Goal: Task Accomplishment & Management: Manage account settings

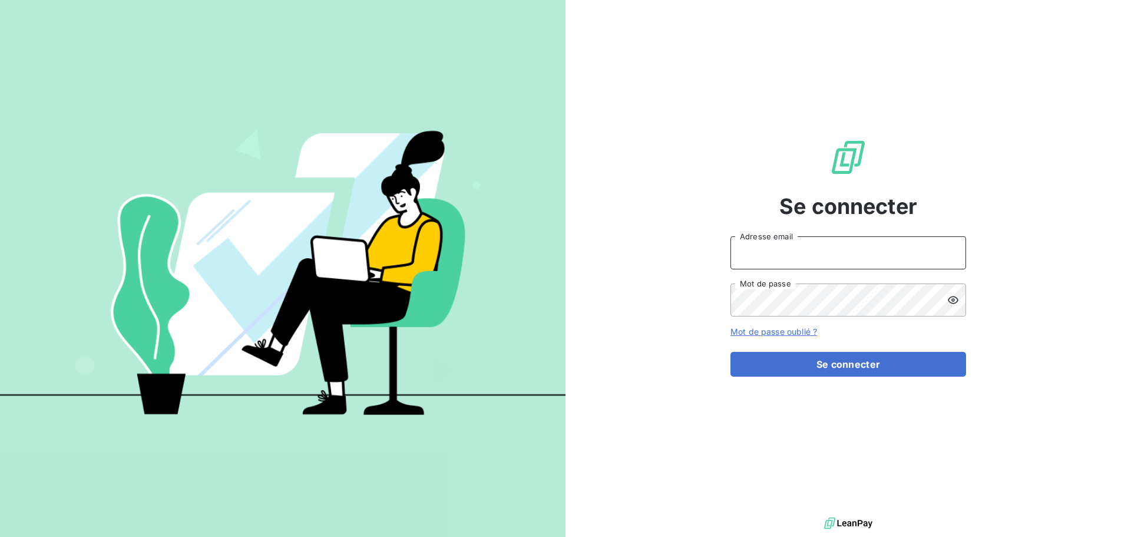
click at [764, 251] on input "Adresse email" at bounding box center [848, 252] width 236 height 33
click at [952, 304] on icon at bounding box center [953, 300] width 12 height 12
click at [859, 365] on button "Se connecter" at bounding box center [848, 364] width 236 height 25
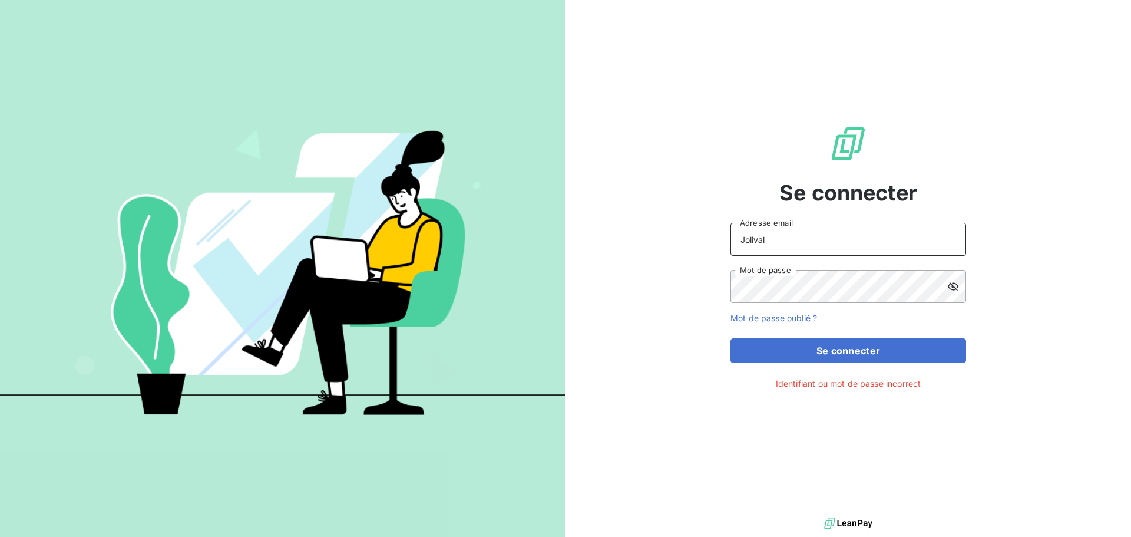
drag, startPoint x: 799, startPoint y: 246, endPoint x: 633, endPoint y: 229, distance: 167.0
click at [633, 229] on div "Se connecter Jolival Adresse email Mot de passe Mot de passe oublié ? Se connec…" at bounding box center [847, 257] width 565 height 514
type input "damien.c@transports-jolival.com"
click at [685, 283] on div "Se connecter damien.c@transports-jolival.com Adresse email Mot de passe Mot de …" at bounding box center [847, 257] width 565 height 514
click at [771, 320] on link "Mot de passe oublié ?" at bounding box center [773, 318] width 87 height 10
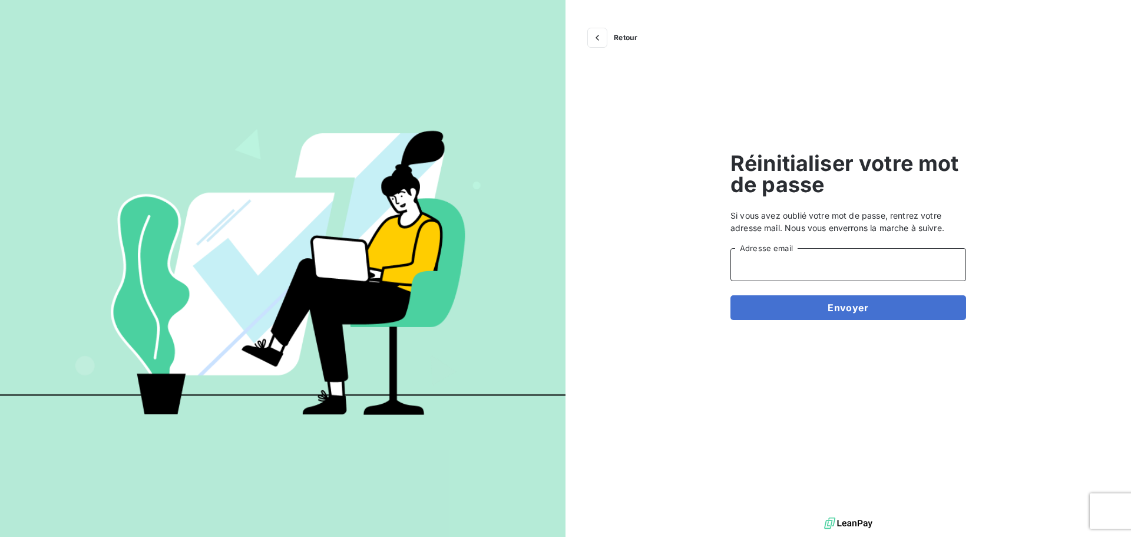
click at [803, 262] on input "Adresse email" at bounding box center [848, 264] width 236 height 33
type input "damien.c@transports-jolival.com"
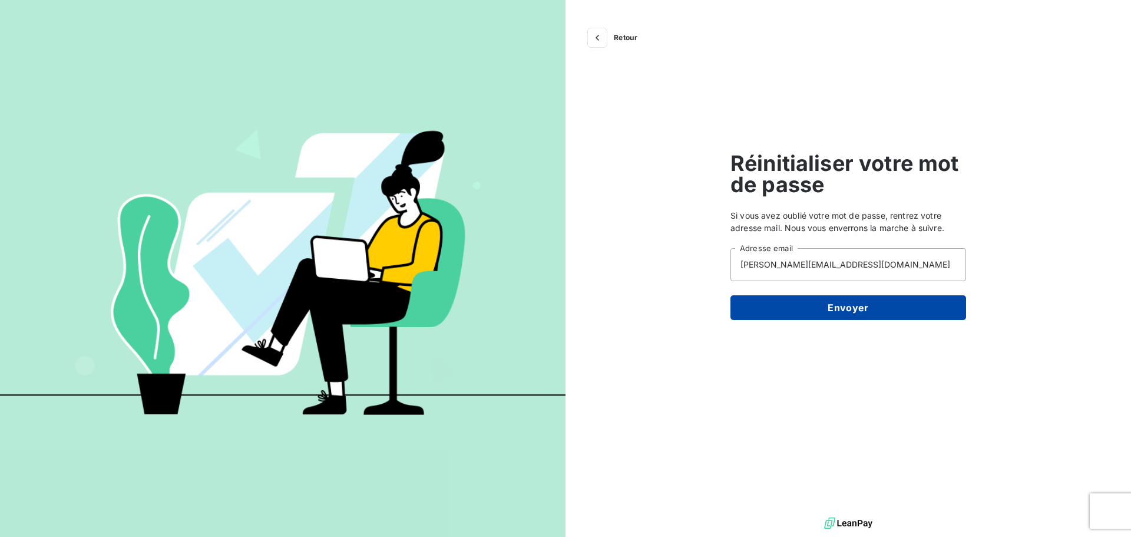
click at [797, 314] on button "Envoyer" at bounding box center [848, 307] width 236 height 25
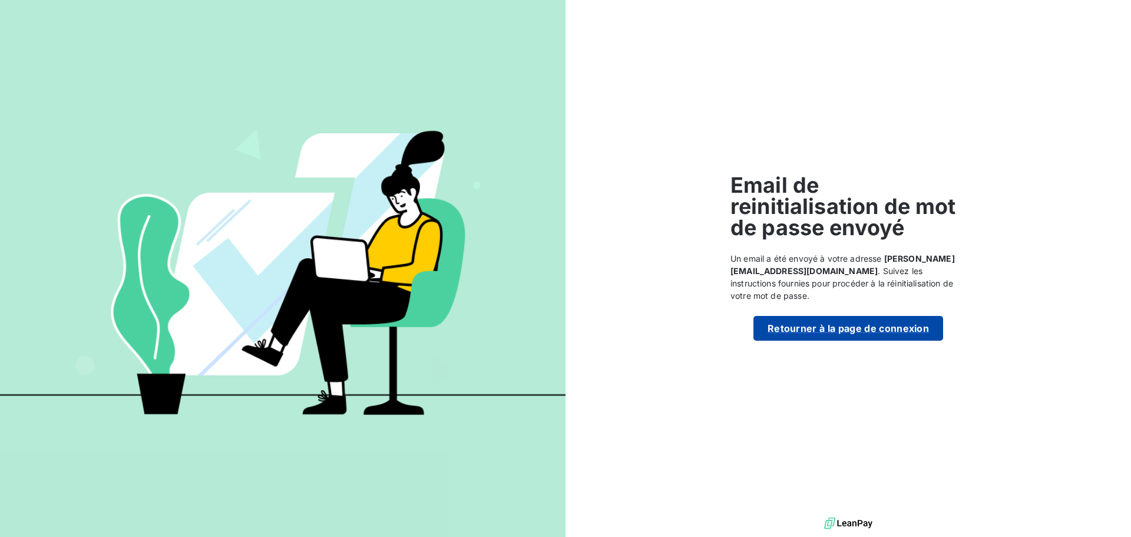
click at [899, 330] on button "Retourner à la page de connexion" at bounding box center [848, 328] width 190 height 25
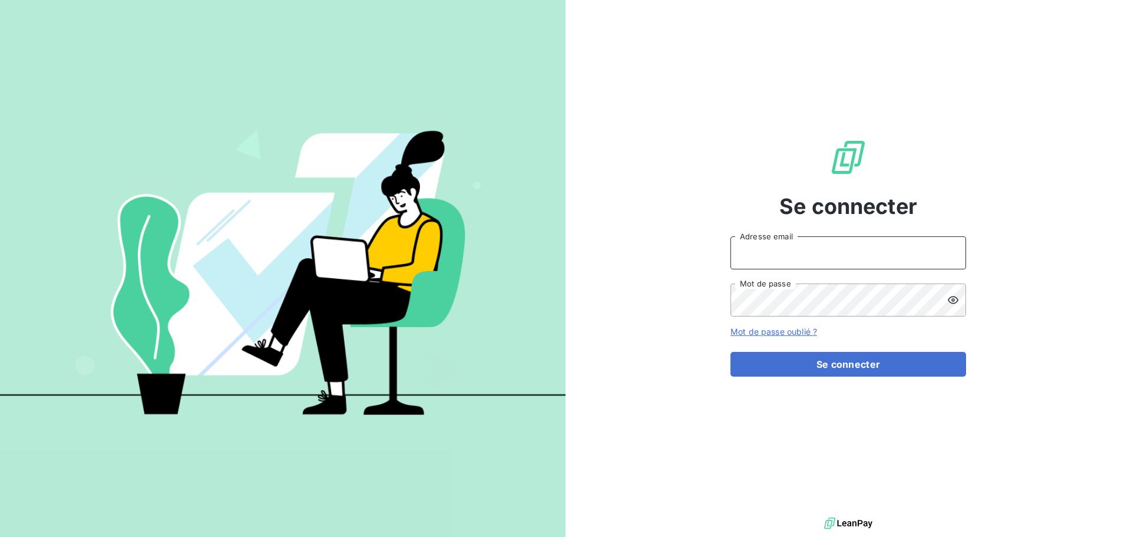
click at [773, 241] on input "Adresse email" at bounding box center [848, 252] width 236 height 33
type input "antoine.g@transports-jolival.com"
click at [956, 300] on icon at bounding box center [953, 300] width 12 height 12
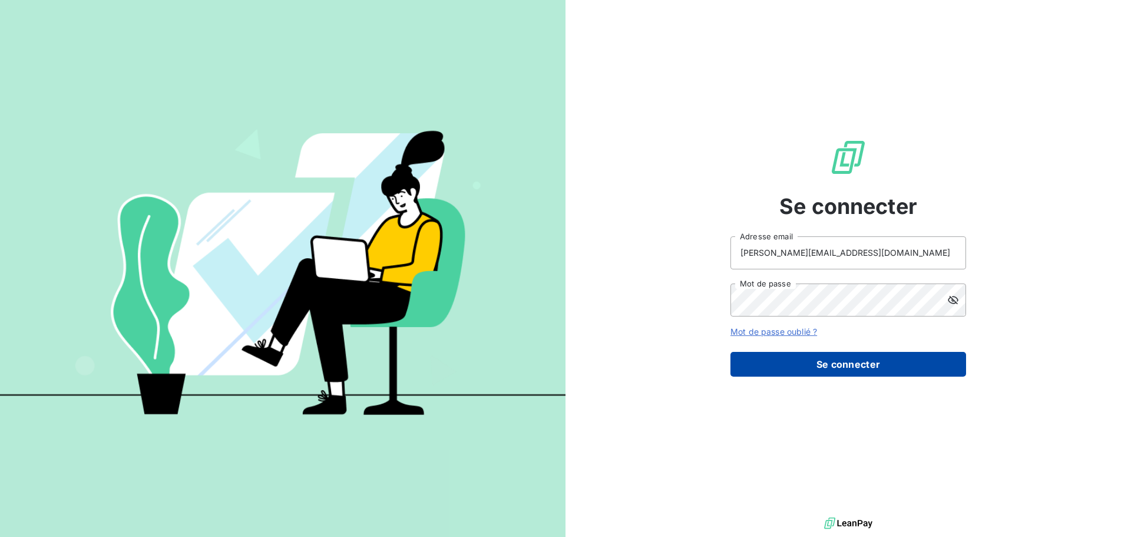
click at [888, 363] on button "Se connecter" at bounding box center [848, 364] width 236 height 25
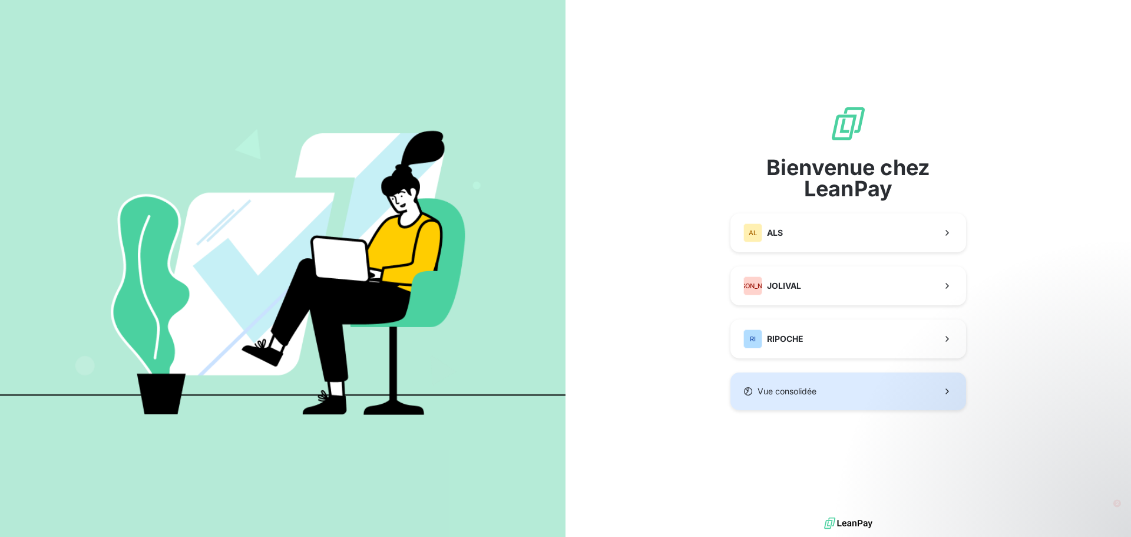
click at [814, 398] on button "Vue consolidée" at bounding box center [848, 391] width 236 height 38
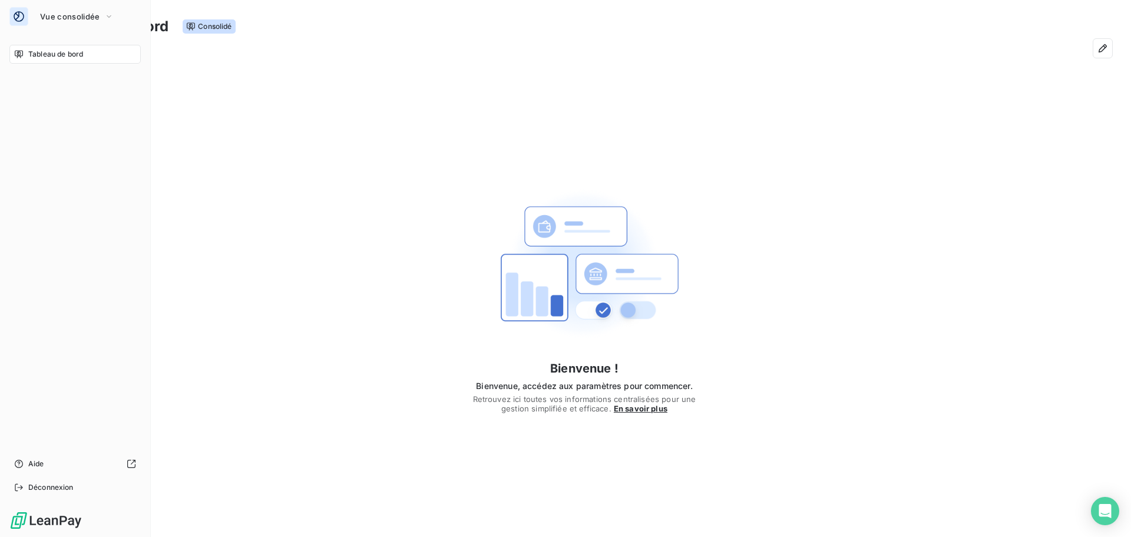
click at [18, 49] on div "Tableau de bord" at bounding box center [74, 54] width 131 height 19
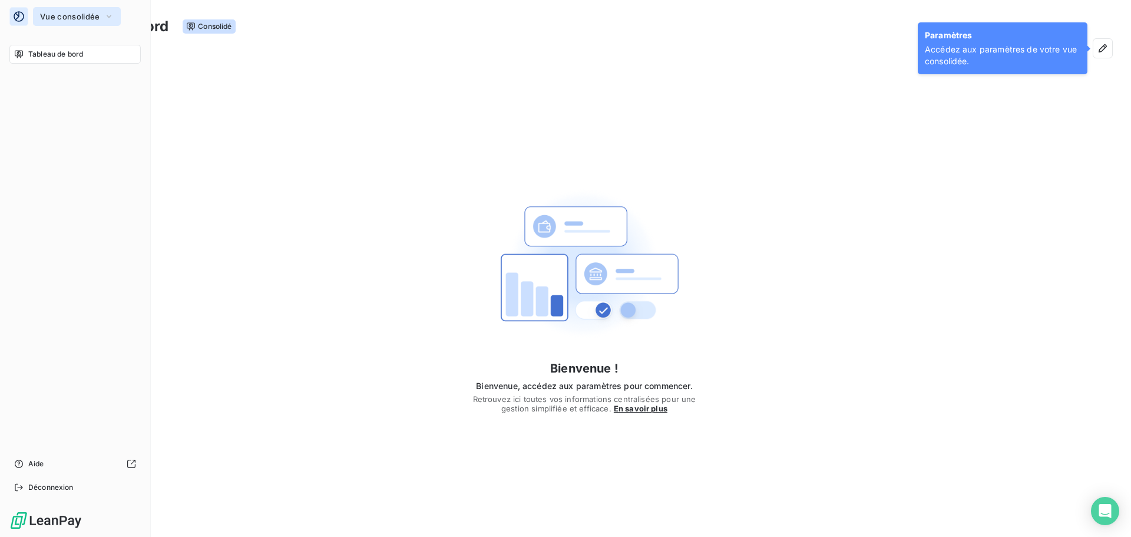
click at [97, 14] on span "Vue consolidée" at bounding box center [69, 16] width 59 height 9
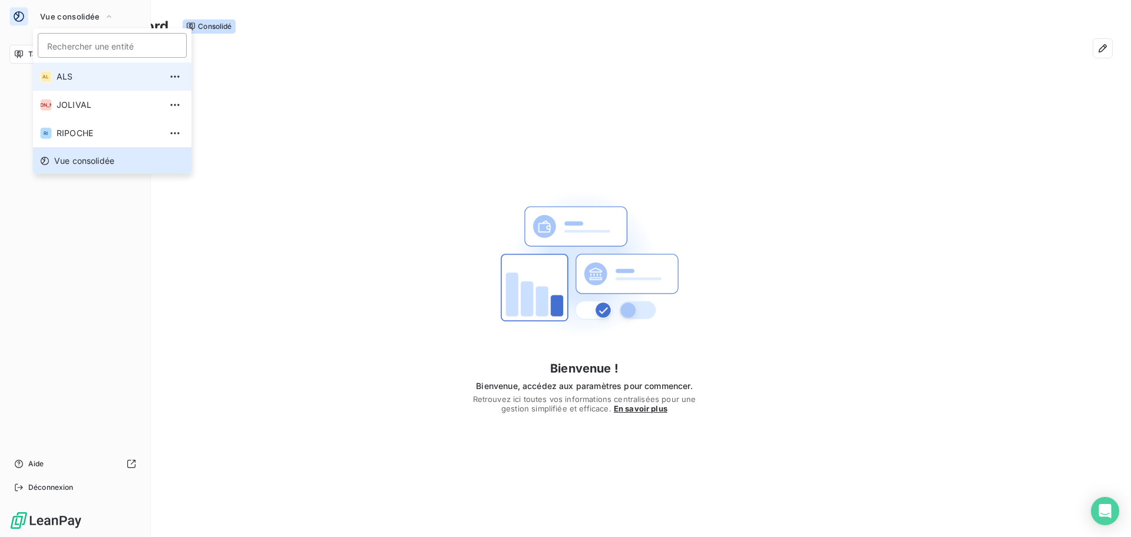
click at [80, 76] on span "ALS" at bounding box center [109, 77] width 104 height 12
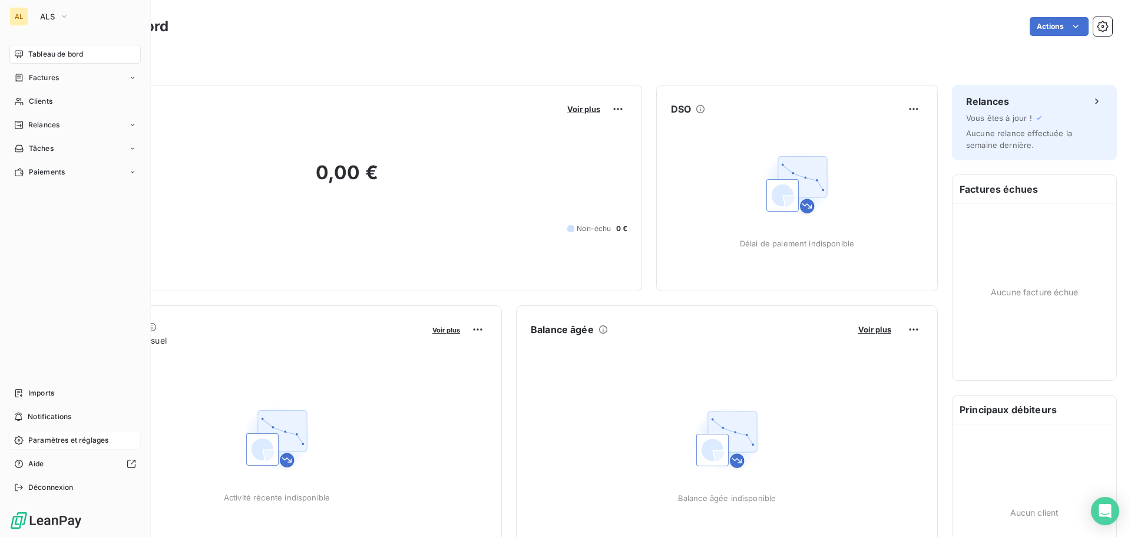
click at [67, 442] on span "Paramètres et réglages" at bounding box center [68, 440] width 80 height 11
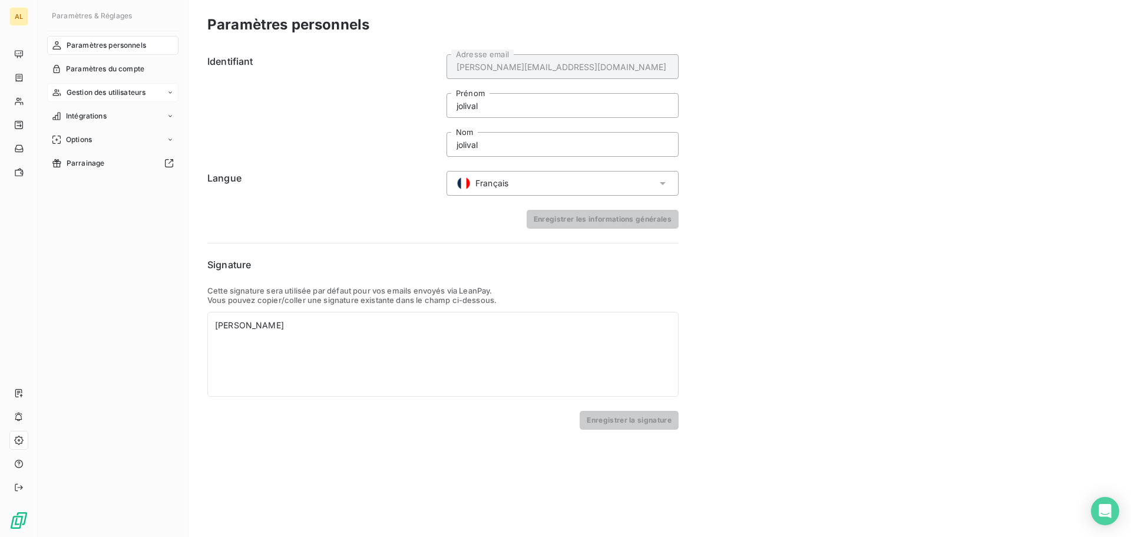
click at [72, 100] on div "Gestion des utilisateurs" at bounding box center [112, 92] width 131 height 19
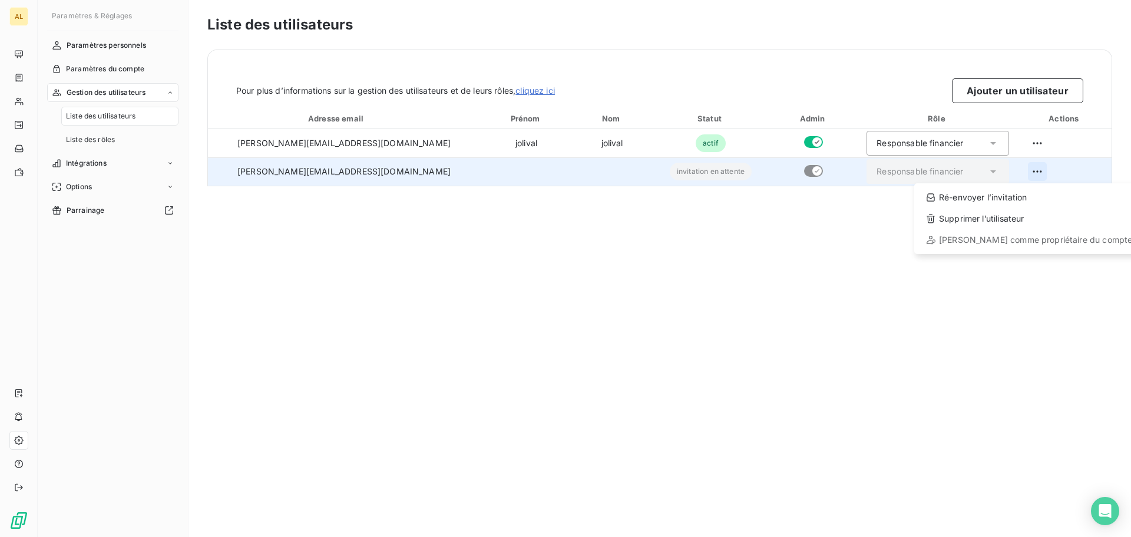
click at [1025, 171] on html "AL Paramètres & Réglages Paramètres personnels Paramètres du compte Gestion des…" at bounding box center [565, 268] width 1131 height 537
click at [1006, 204] on div "Ré-envoyer l’invitation" at bounding box center [1029, 197] width 220 height 19
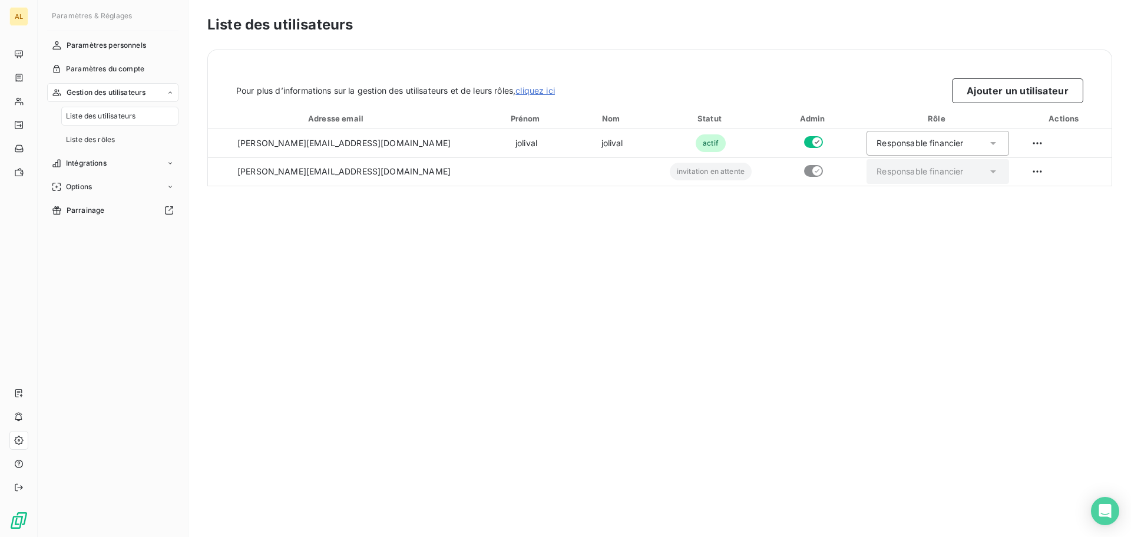
drag, startPoint x: 882, startPoint y: 173, endPoint x: 677, endPoint y: 416, distance: 317.7
click at [677, 417] on div "Liste des utilisateurs Pour plus d’informations sur la gestion des utilisateurs…" at bounding box center [659, 268] width 942 height 537
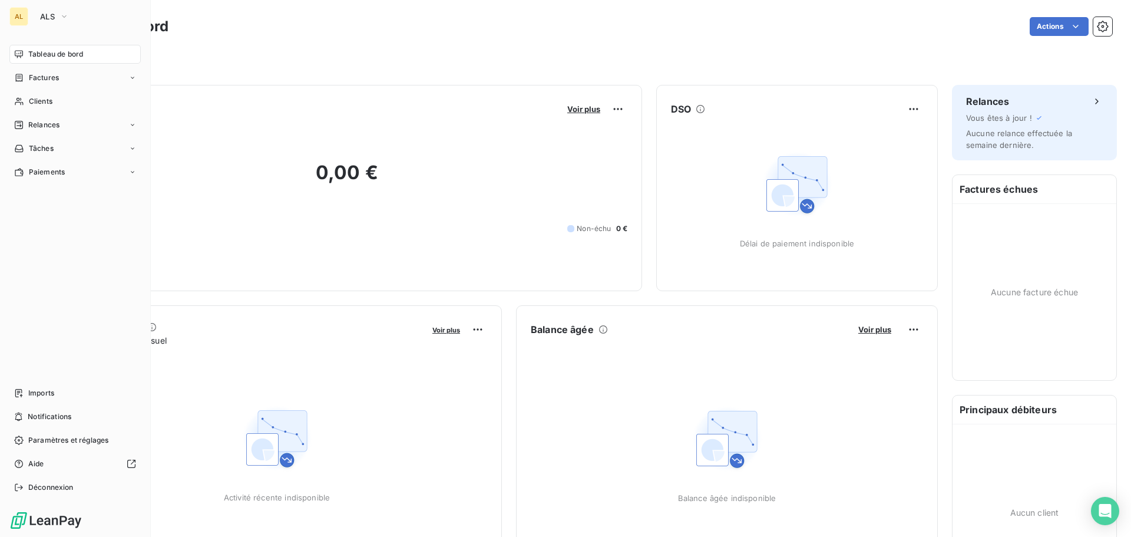
click at [22, 16] on div "AL" at bounding box center [18, 16] width 19 height 19
click at [52, 492] on div "Déconnexion" at bounding box center [74, 487] width 131 height 19
